Goal: Information Seeking & Learning: Find specific fact

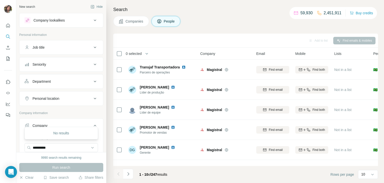
scroll to position [26, 0]
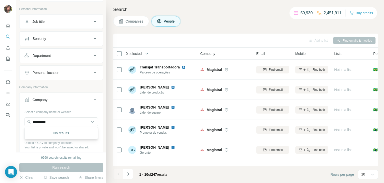
type input "**********"
click at [56, 140] on div "8Alert [DOMAIN_NAME]" at bounding box center [61, 135] width 71 height 14
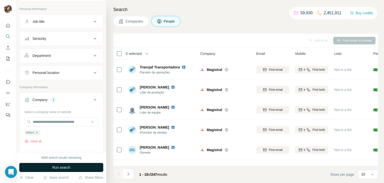
click at [71, 164] on button "Run search" at bounding box center [61, 167] width 84 height 9
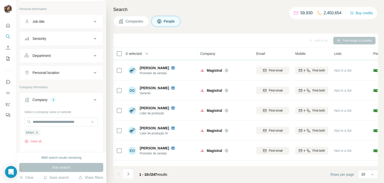
scroll to position [61, 0]
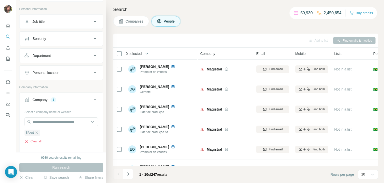
click at [32, 138] on div "8Alert Clear all" at bounding box center [62, 134] width 74 height 17
click at [33, 139] on button "Clear all" at bounding box center [33, 141] width 17 height 5
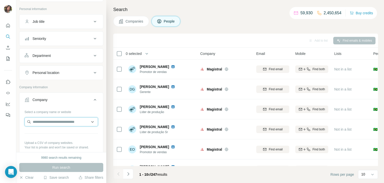
click at [48, 123] on input "text" at bounding box center [62, 121] width 74 height 9
type input "**********"
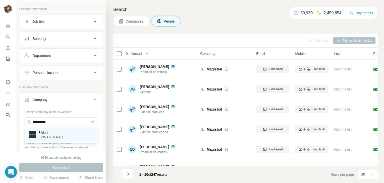
click at [49, 129] on div "8Alert [DOMAIN_NAME]" at bounding box center [61, 135] width 71 height 14
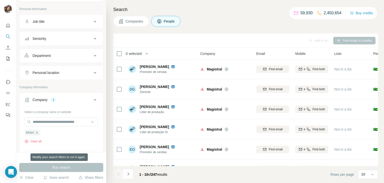
click at [53, 166] on div "Run search" at bounding box center [61, 167] width 84 height 9
click at [34, 142] on button "Clear all" at bounding box center [33, 141] width 17 height 5
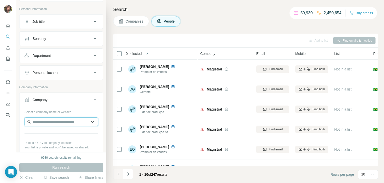
click at [56, 121] on input "text" at bounding box center [62, 121] width 74 height 9
paste input "**********"
type input "**********"
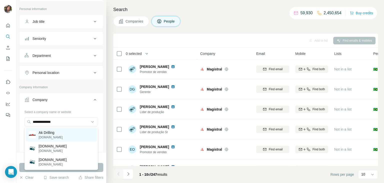
click at [56, 133] on p "Ak Drilling" at bounding box center [51, 132] width 24 height 5
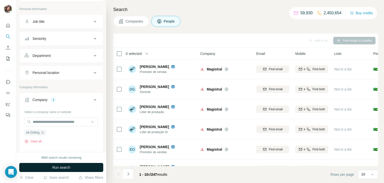
click at [73, 166] on button "Run search" at bounding box center [61, 167] width 84 height 9
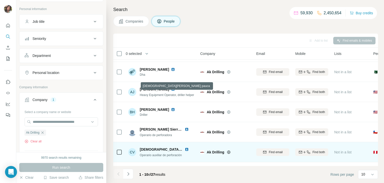
scroll to position [34, 0]
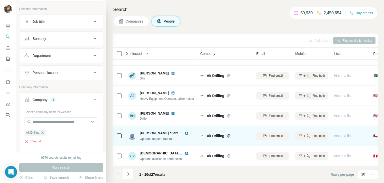
click at [187, 133] on img at bounding box center [187, 133] width 4 height 4
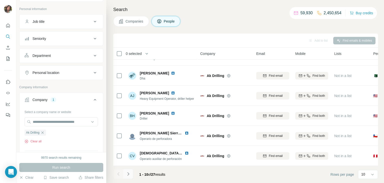
click at [125, 175] on button "Navigate to next page" at bounding box center [128, 174] width 10 height 10
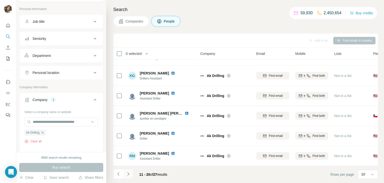
click at [128, 174] on icon "Navigate to next page" at bounding box center [128, 173] width 2 height 3
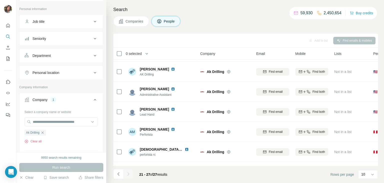
scroll to position [34, 0]
